Goal: Communication & Community: Participate in discussion

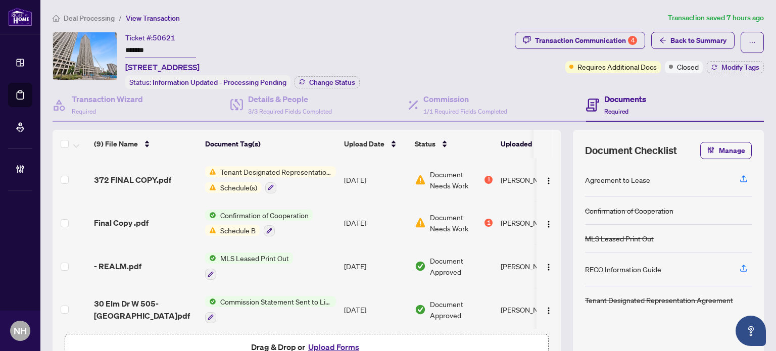
drag, startPoint x: 166, startPoint y: 48, endPoint x: 117, endPoint y: 46, distance: 49.0
click at [96, 47] on div "Ticket #: 50621 ******* [STREET_ADDRESS] Status: Information Updated - Processi…" at bounding box center [282, 60] width 458 height 57
click at [541, 46] on div "Transaction Communication 4" at bounding box center [586, 40] width 102 height 16
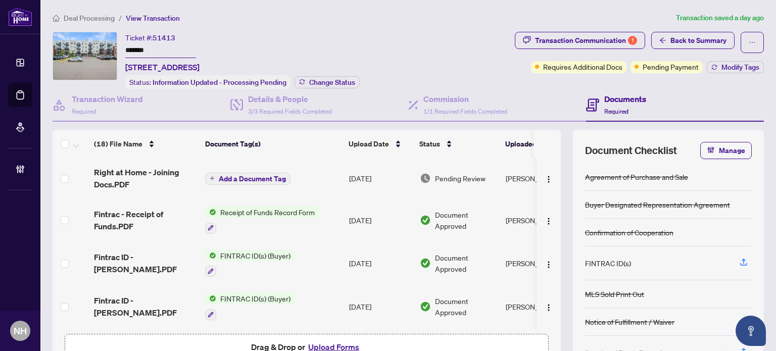
drag, startPoint x: 164, startPoint y: 51, endPoint x: 50, endPoint y: 28, distance: 116.5
click at [50, 28] on div "Deal Processing / View Transaction Transaction saved a day ago Ticket #: 51413 …" at bounding box center [408, 207] width 719 height 391
click at [670, 42] on span "Back to Summary" at bounding box center [698, 40] width 56 height 16
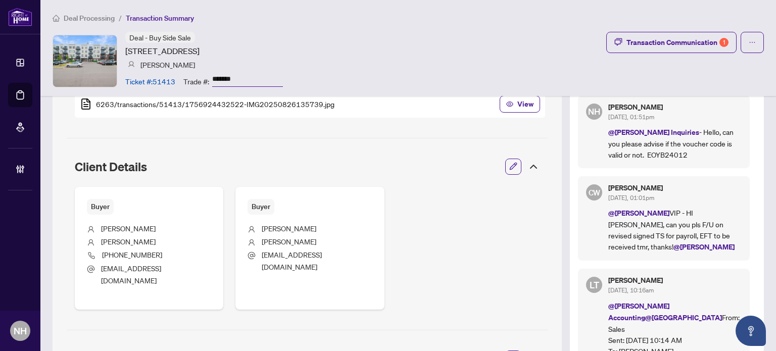
scroll to position [245, 0]
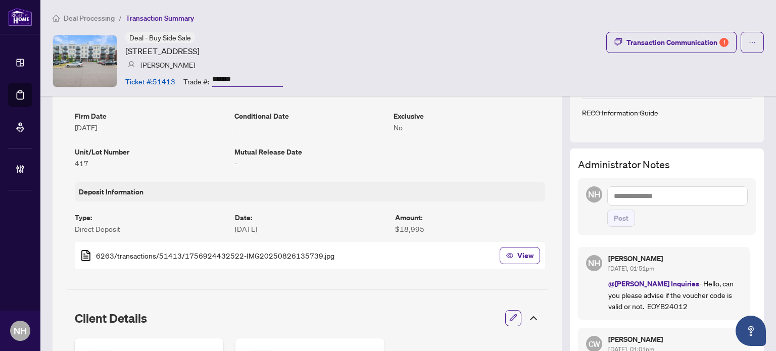
click at [670, 190] on textarea at bounding box center [677, 195] width 140 height 19
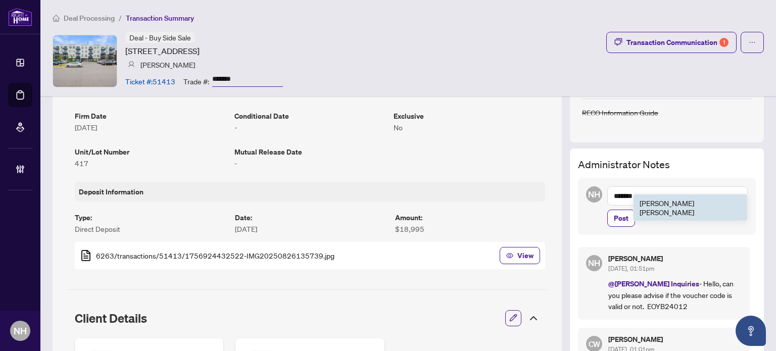
click at [659, 195] on li "[PERSON_NAME]" at bounding box center [691, 208] width 114 height 26
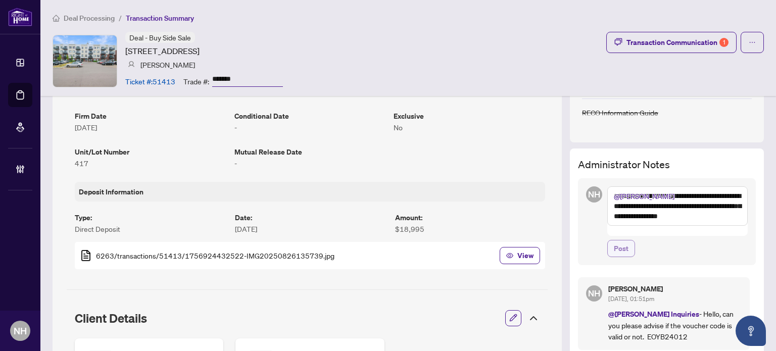
type textarea "**********"
click at [620, 240] on button "Post" at bounding box center [621, 248] width 28 height 17
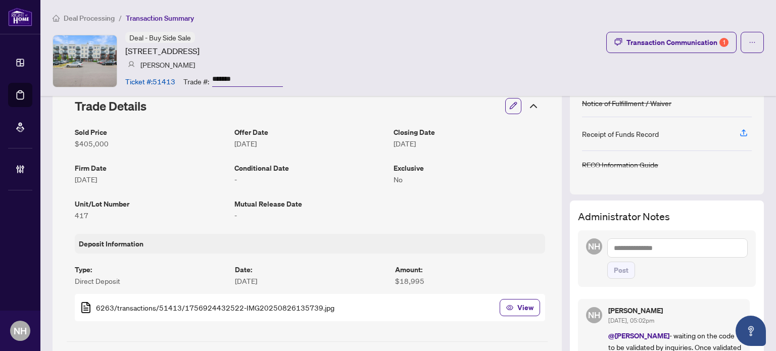
scroll to position [144, 0]
